Goal: Task Accomplishment & Management: Complete application form

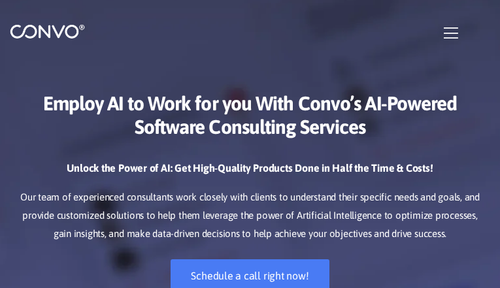
checkbox input"] "false"
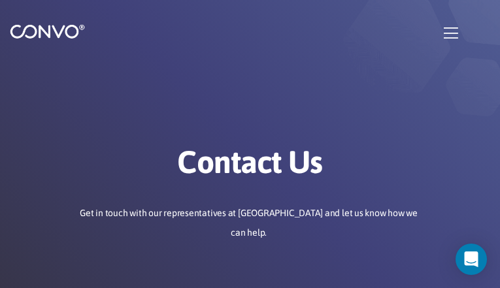
type input "nvmjjuKZgA"
type input "[EMAIL_ADDRESS][DOMAIN_NAME]"
type input "fRBlRCuOqHLA"
type input "XQZdnbaxqFuTnmK"
type input "xWRdPRbiDwA"
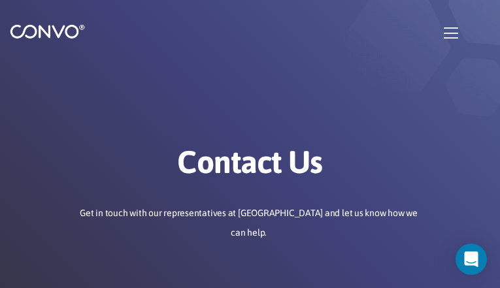
type input "isVKLrwZp"
type input "tanuguni479@gmail.com"
type input "ibmdmFwxdRZzyn"
type input "QbfOrinkoirTbScn"
checkbox input"] "false"
